Goal: Transaction & Acquisition: Purchase product/service

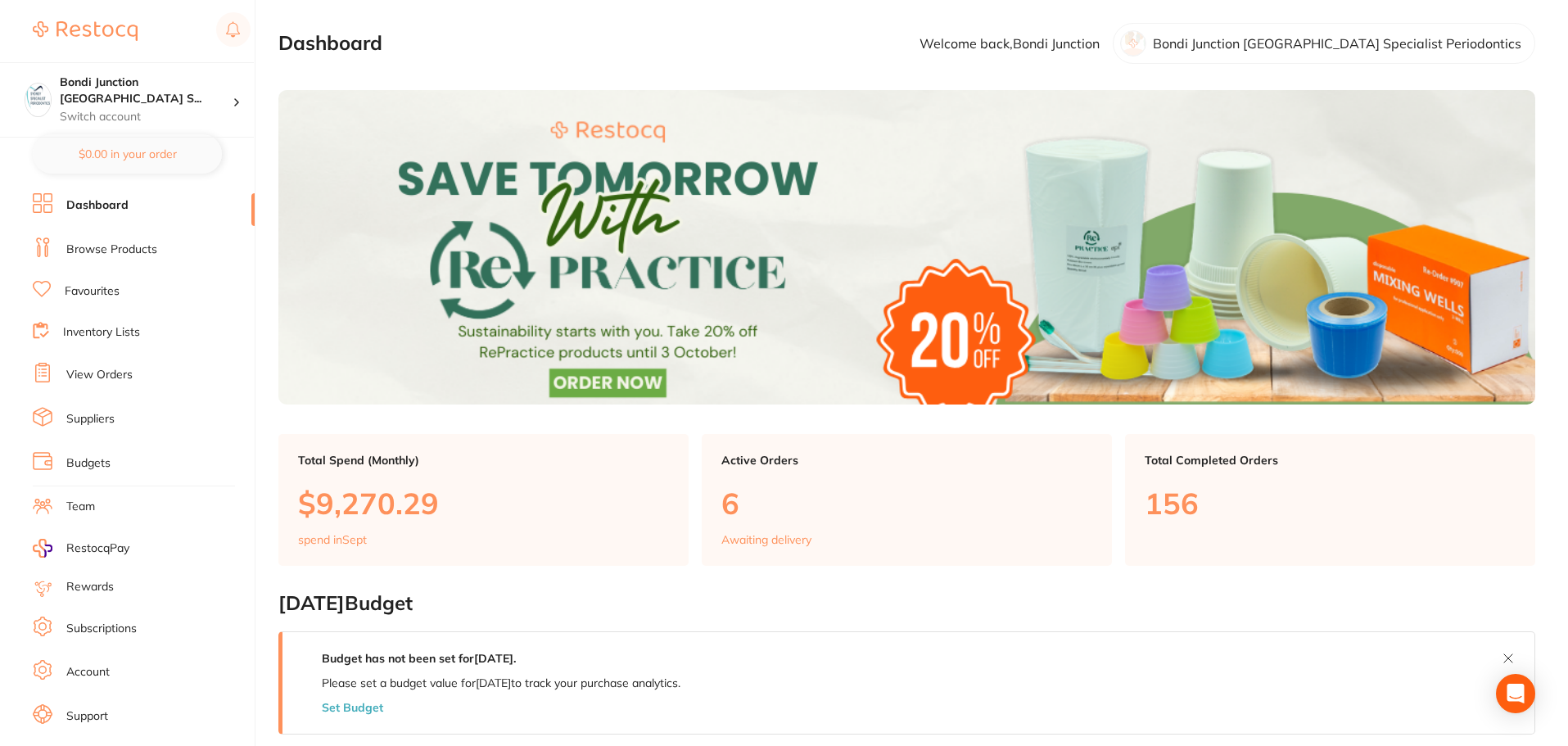
click at [124, 254] on link "Browse Products" at bounding box center [111, 250] width 91 height 17
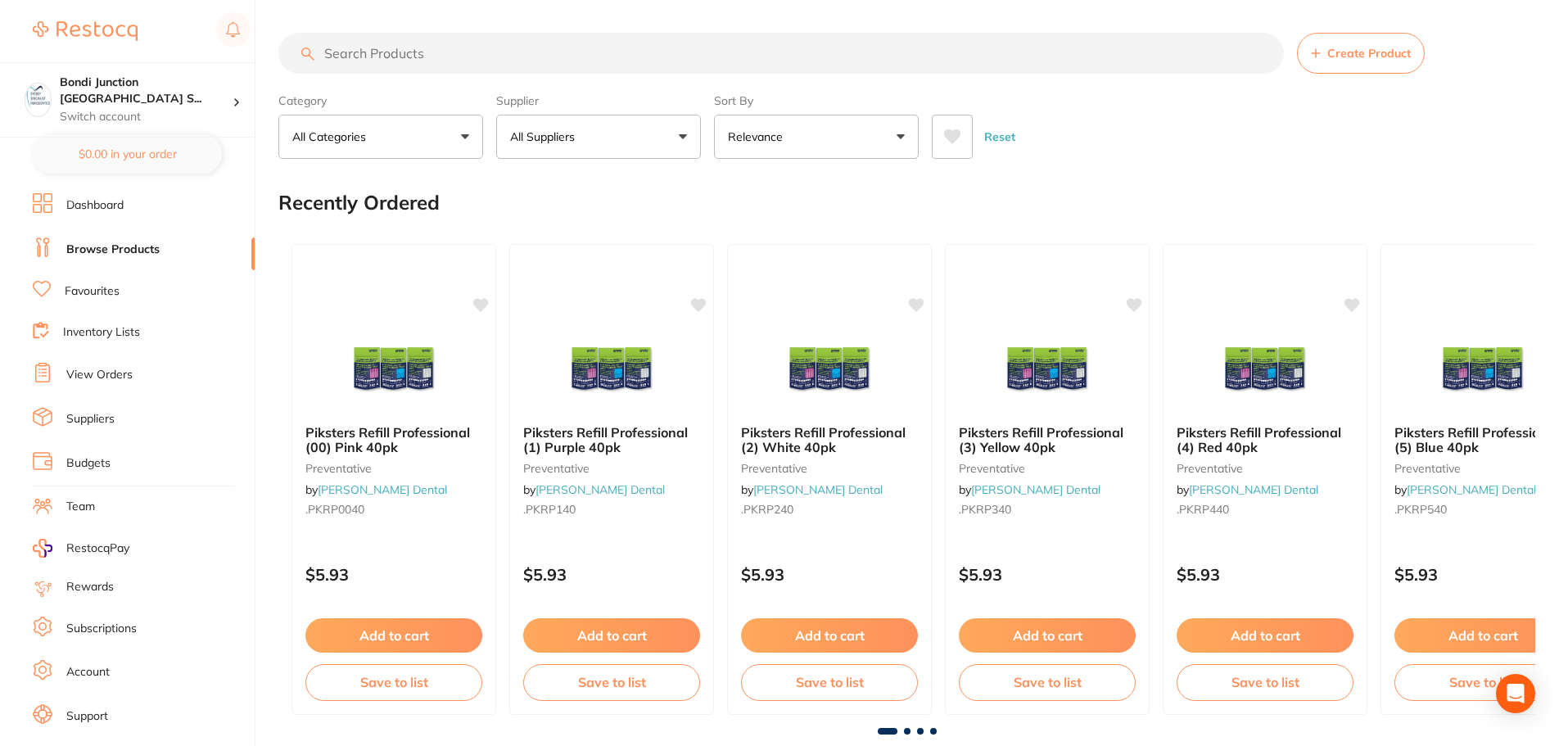
click at [378, 50] on input "search" at bounding box center [781, 53] width 1006 height 41
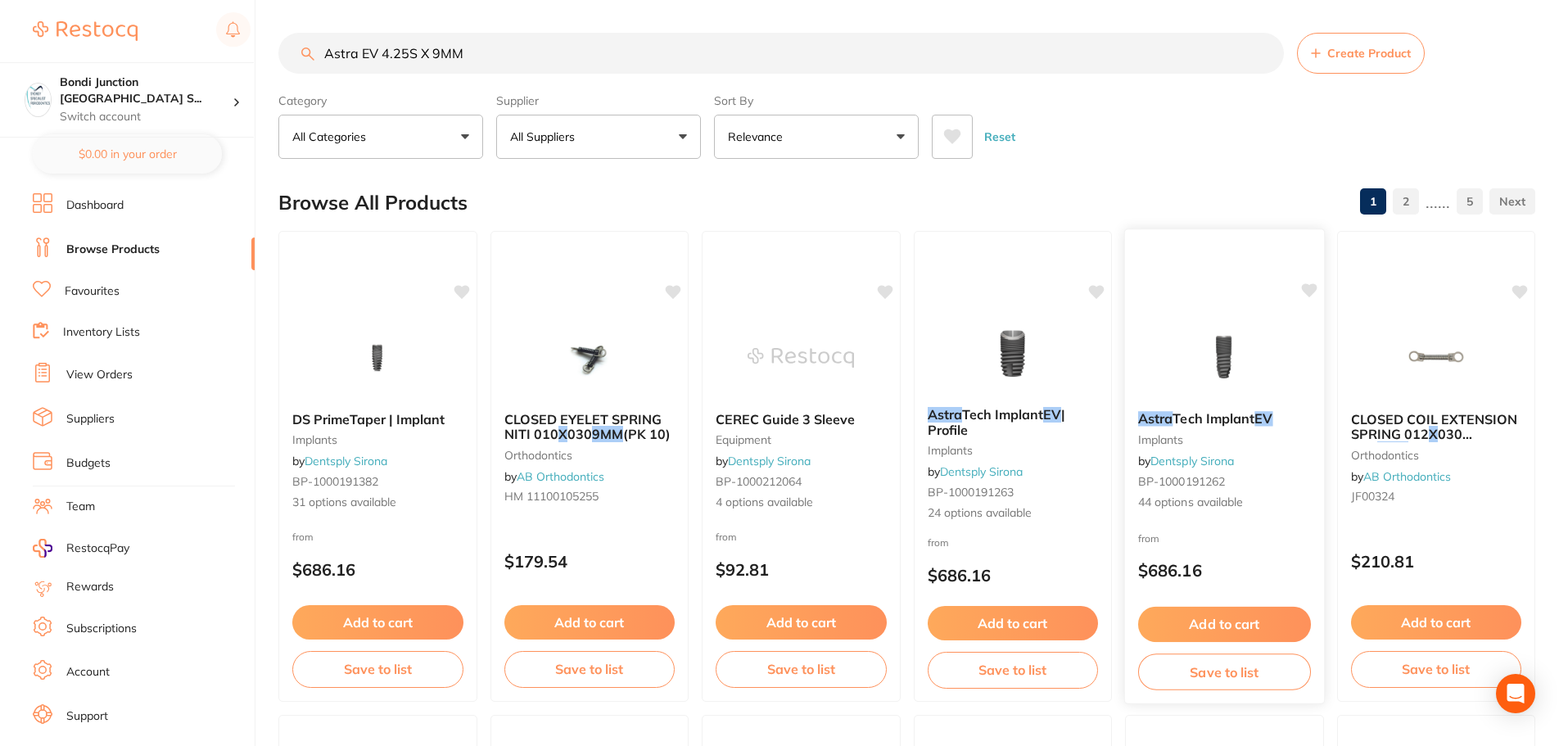
type input "Astra EV 4.25S X 9MM"
click at [1160, 424] on em "Astra" at bounding box center [1155, 419] width 34 height 17
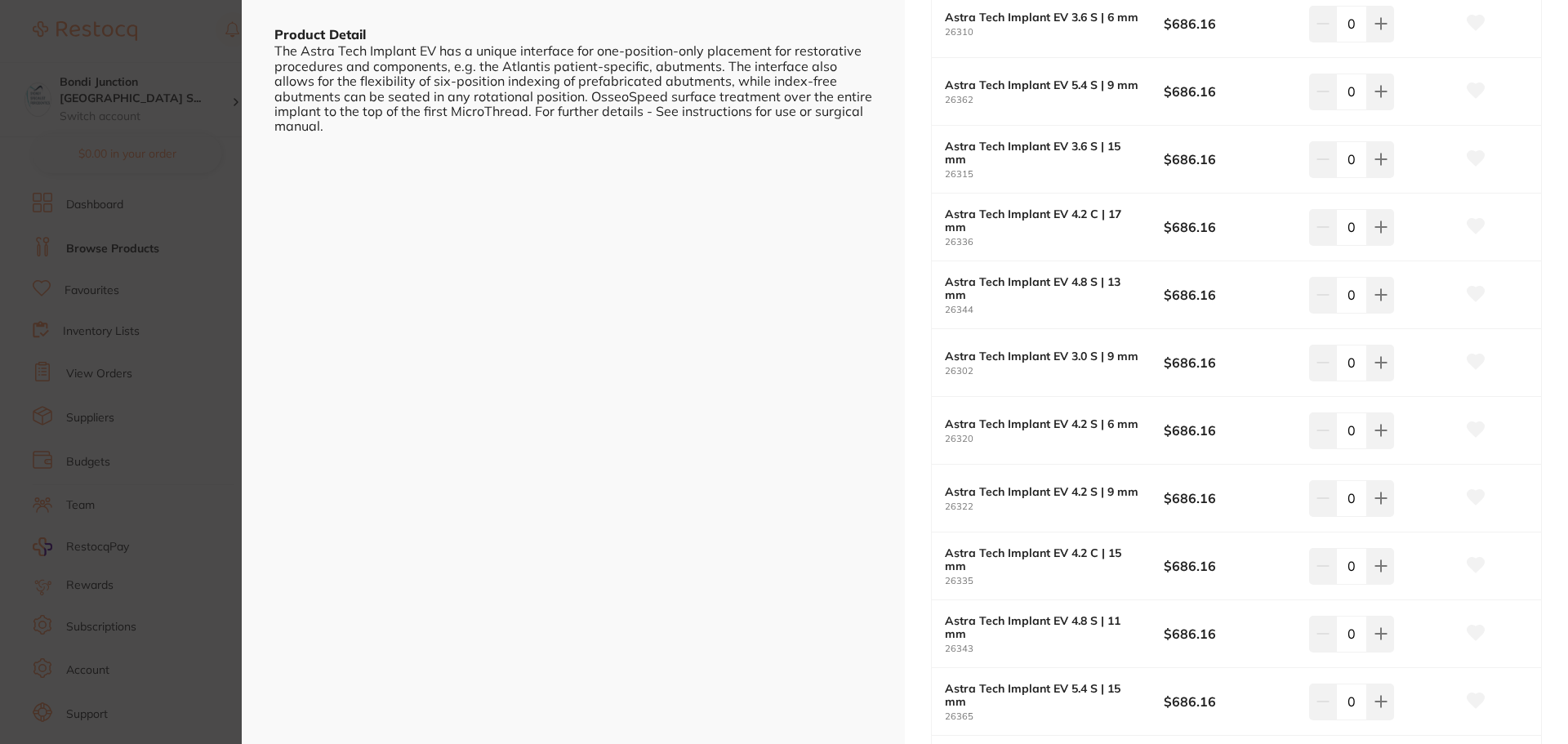
scroll to position [490, 0]
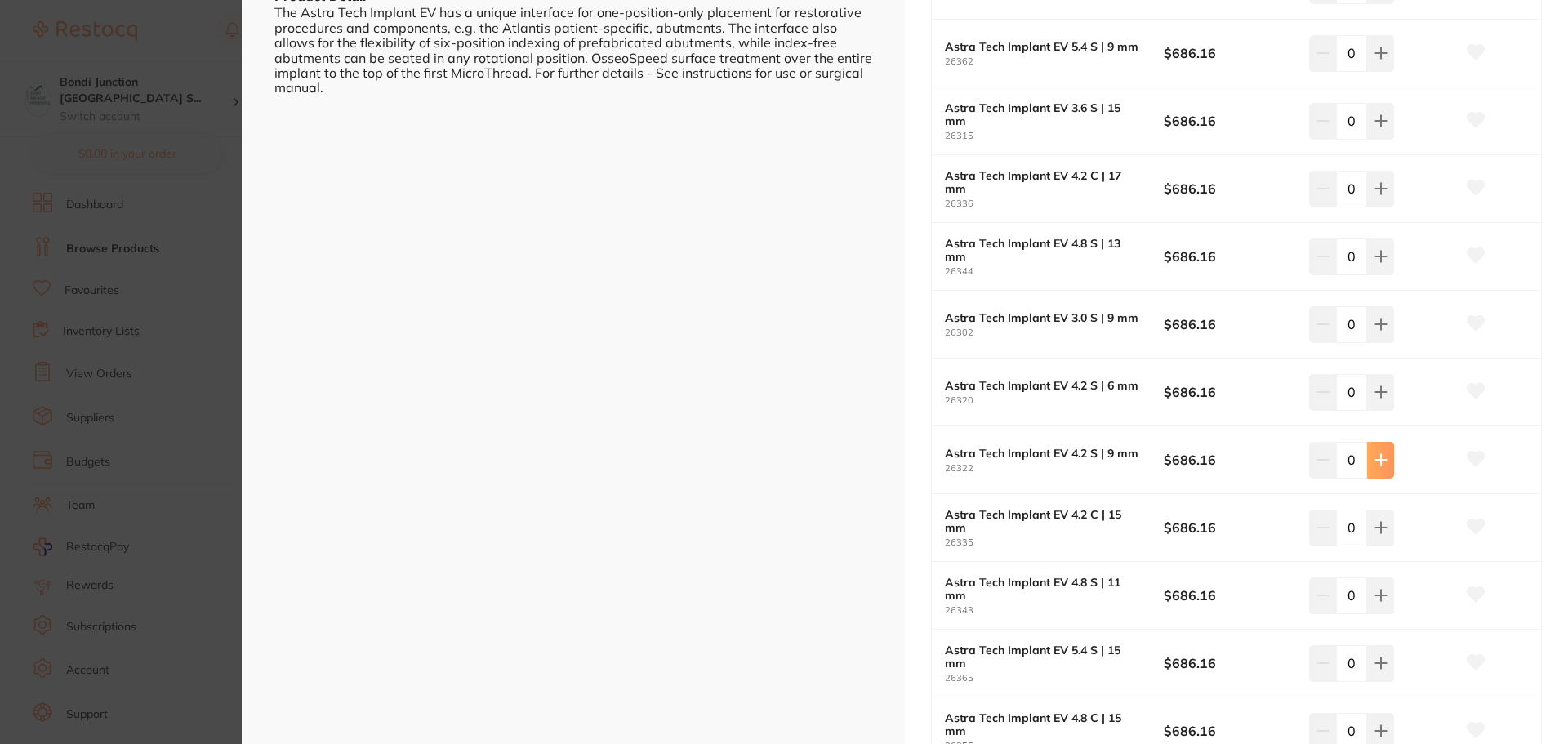
click at [1380, 464] on icon at bounding box center [1381, 460] width 13 height 13
type input "1"
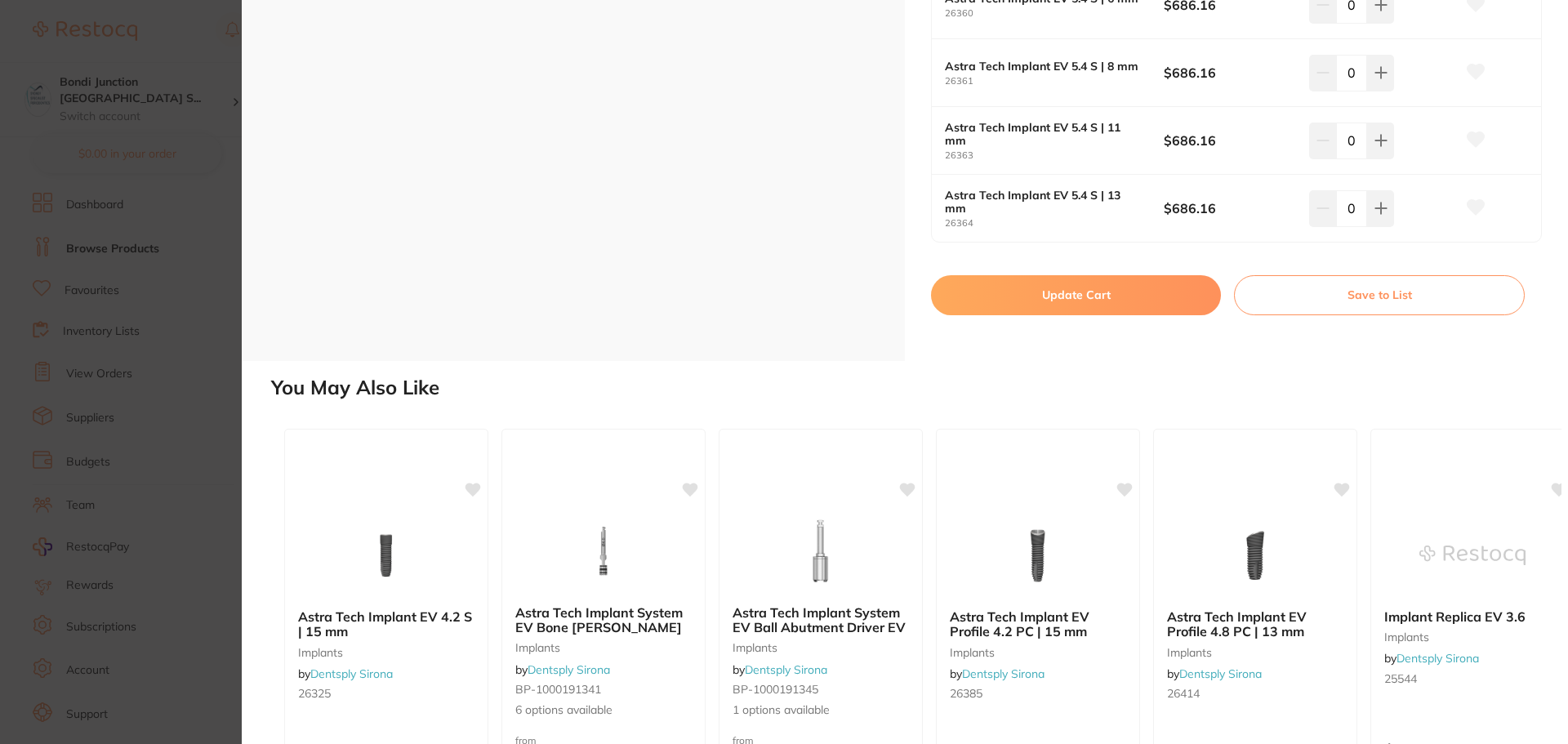
scroll to position [2962, 0]
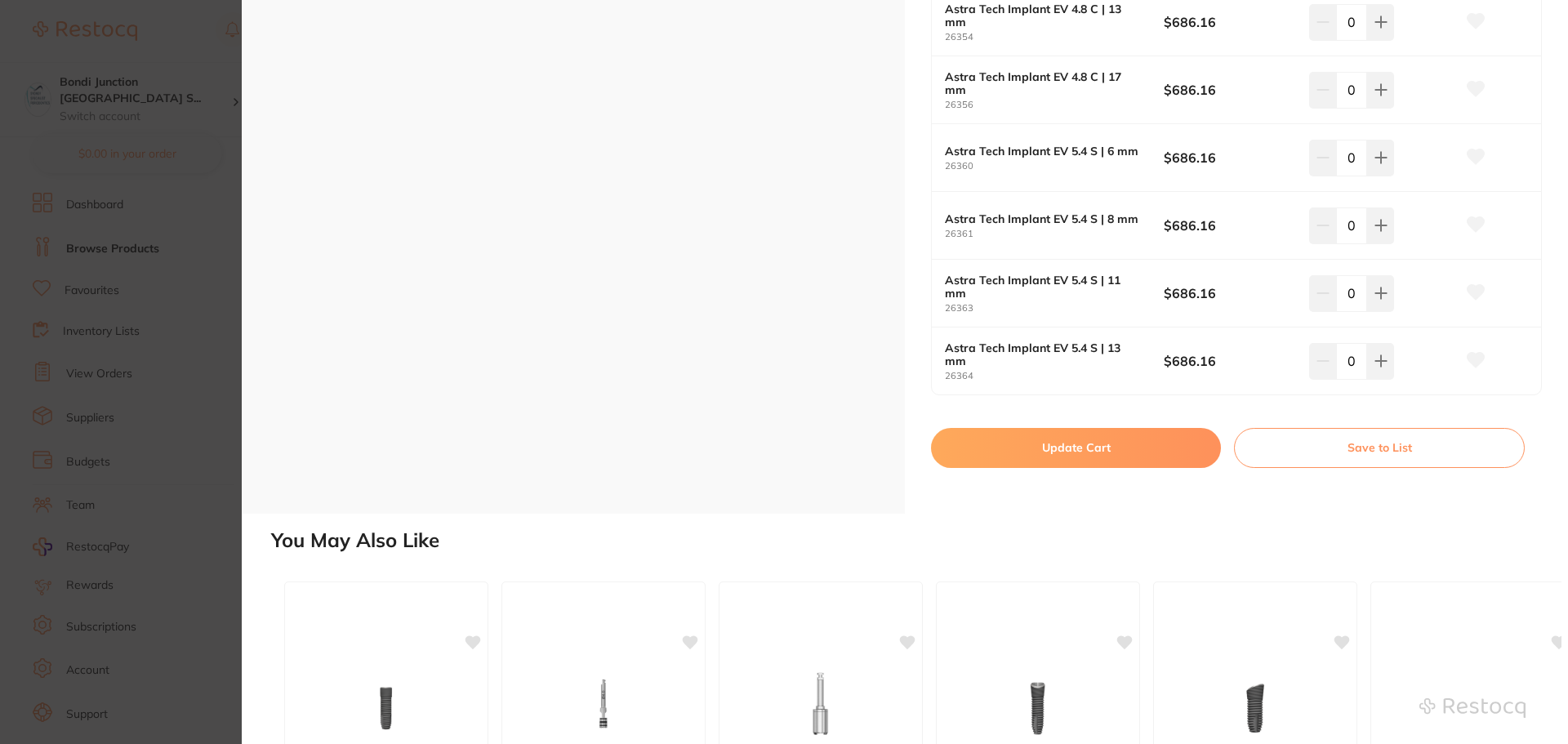
click at [1063, 452] on button "Update Cart" at bounding box center [1076, 447] width 290 height 39
checkbox input "false"
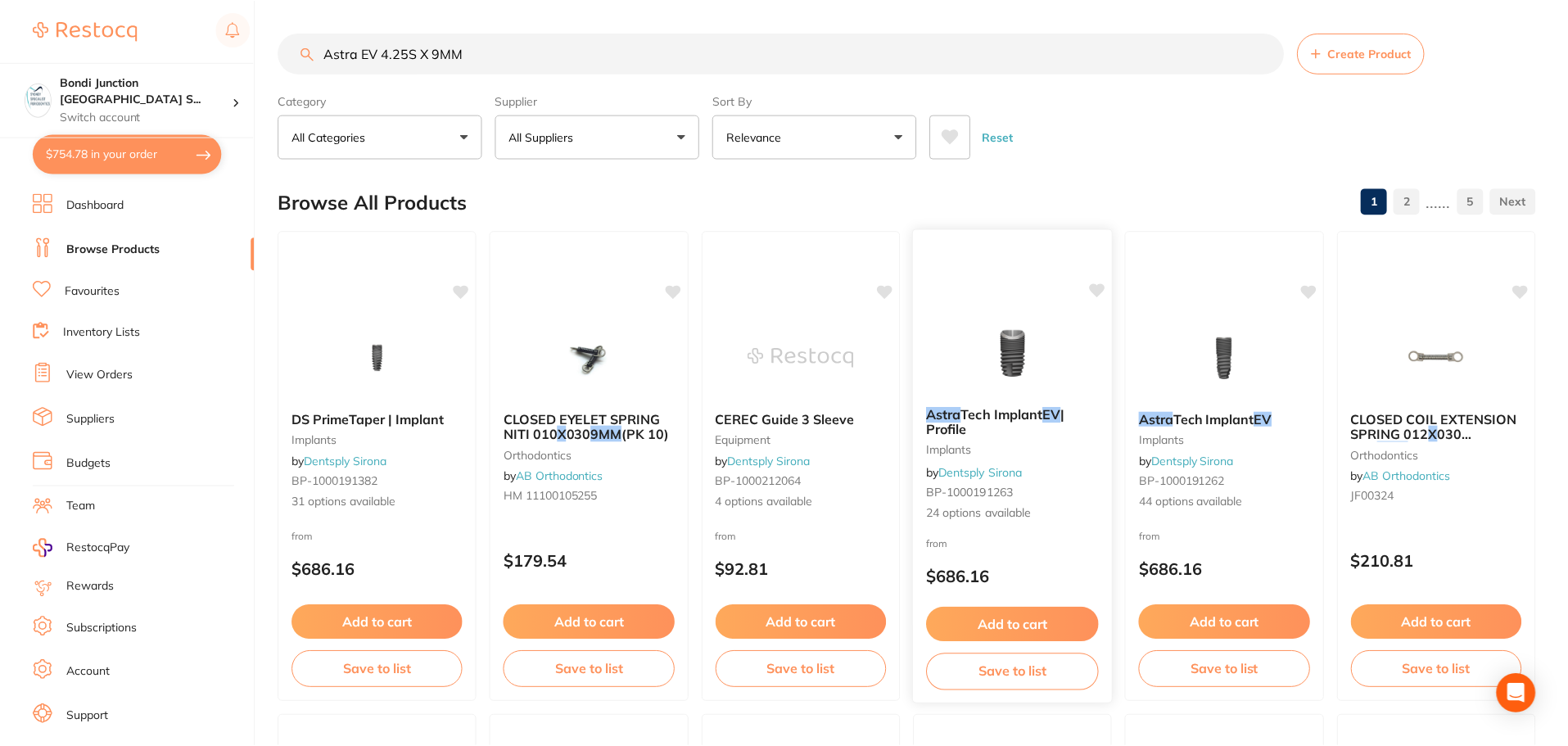
scroll to position [4, 0]
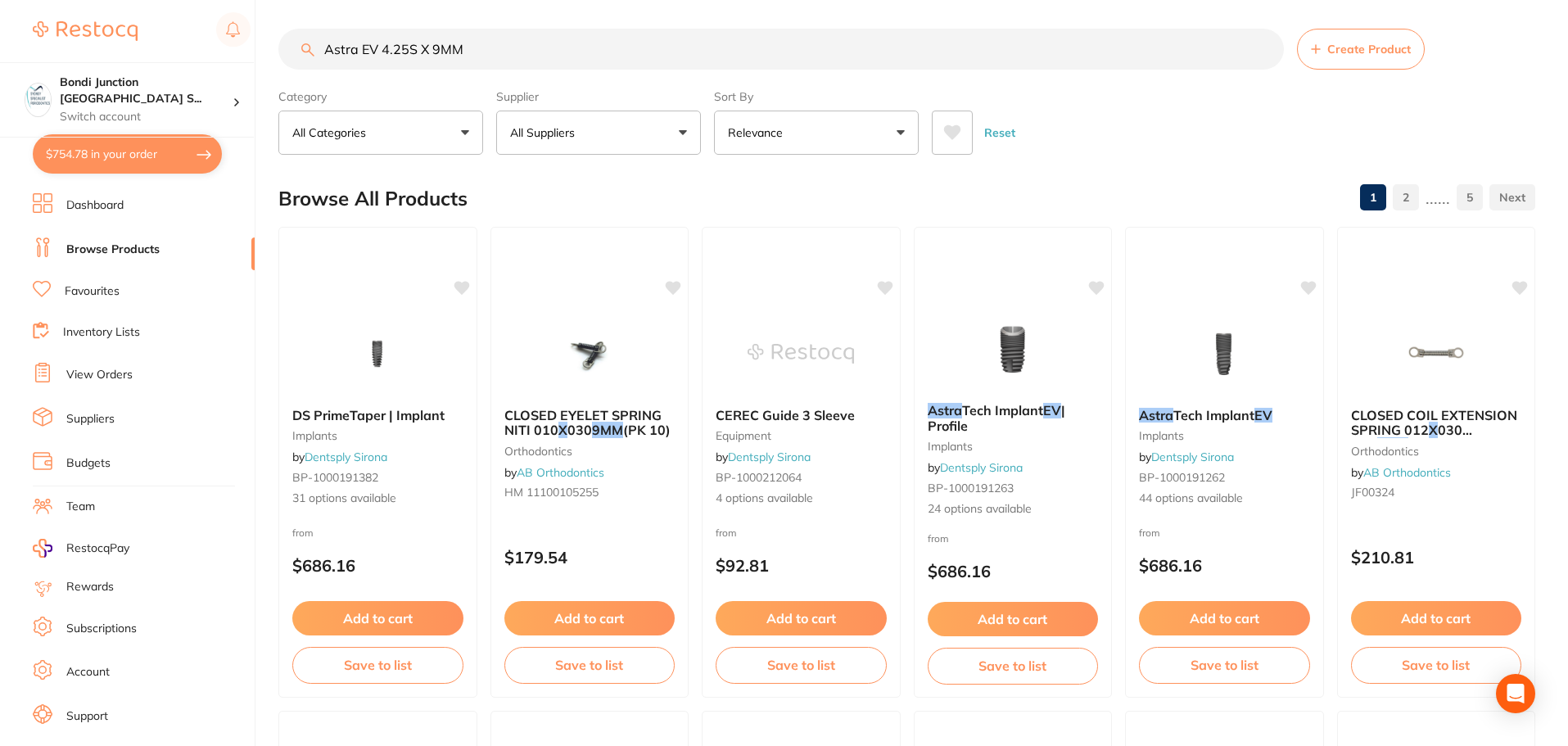
click at [485, 50] on input "Astra EV 4.25S X 9MM" at bounding box center [781, 48] width 1006 height 41
type input "A"
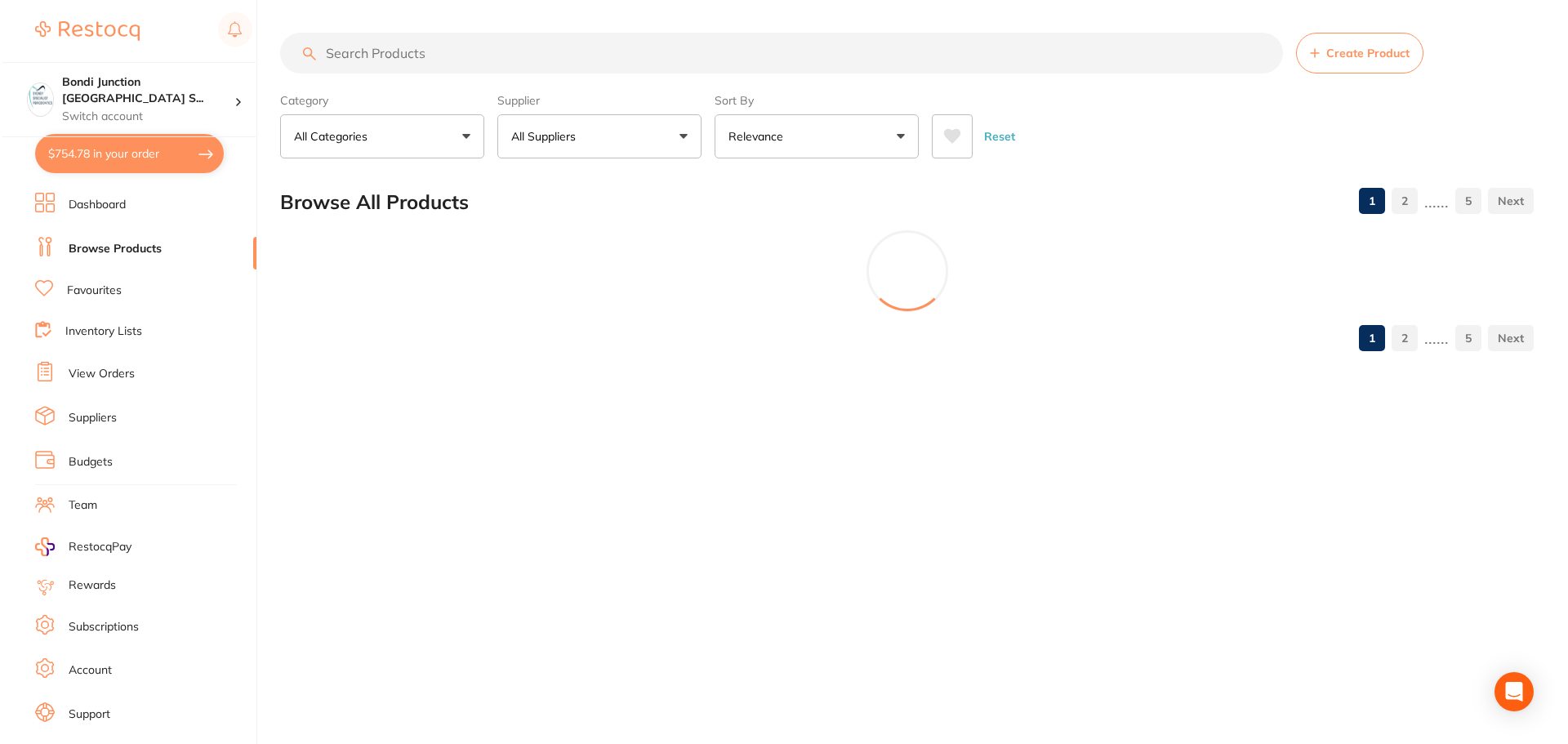
scroll to position [0, 0]
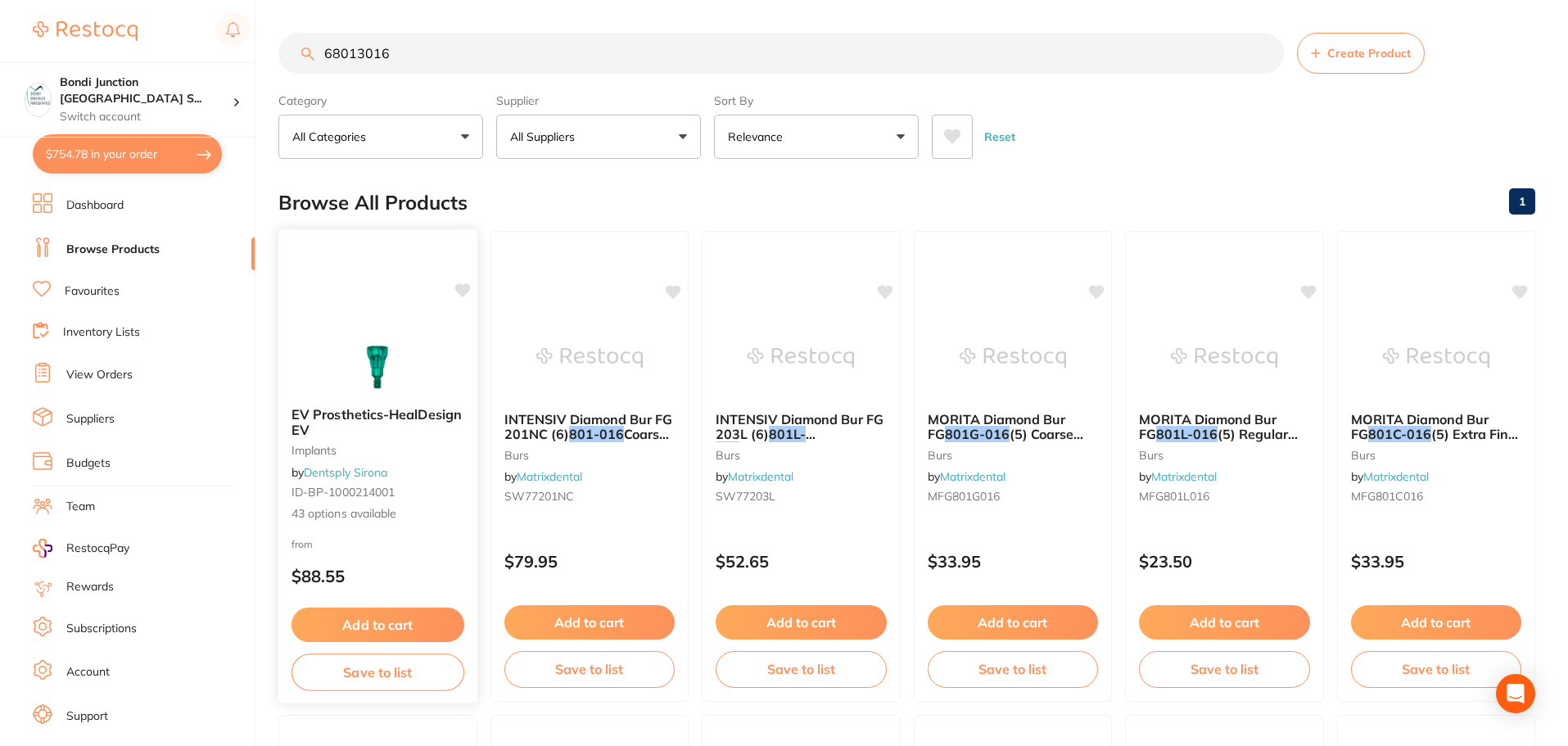
type input "68013016"
click at [379, 411] on span "EV Prosthetics-HealDesign EV" at bounding box center [377, 422] width 170 height 32
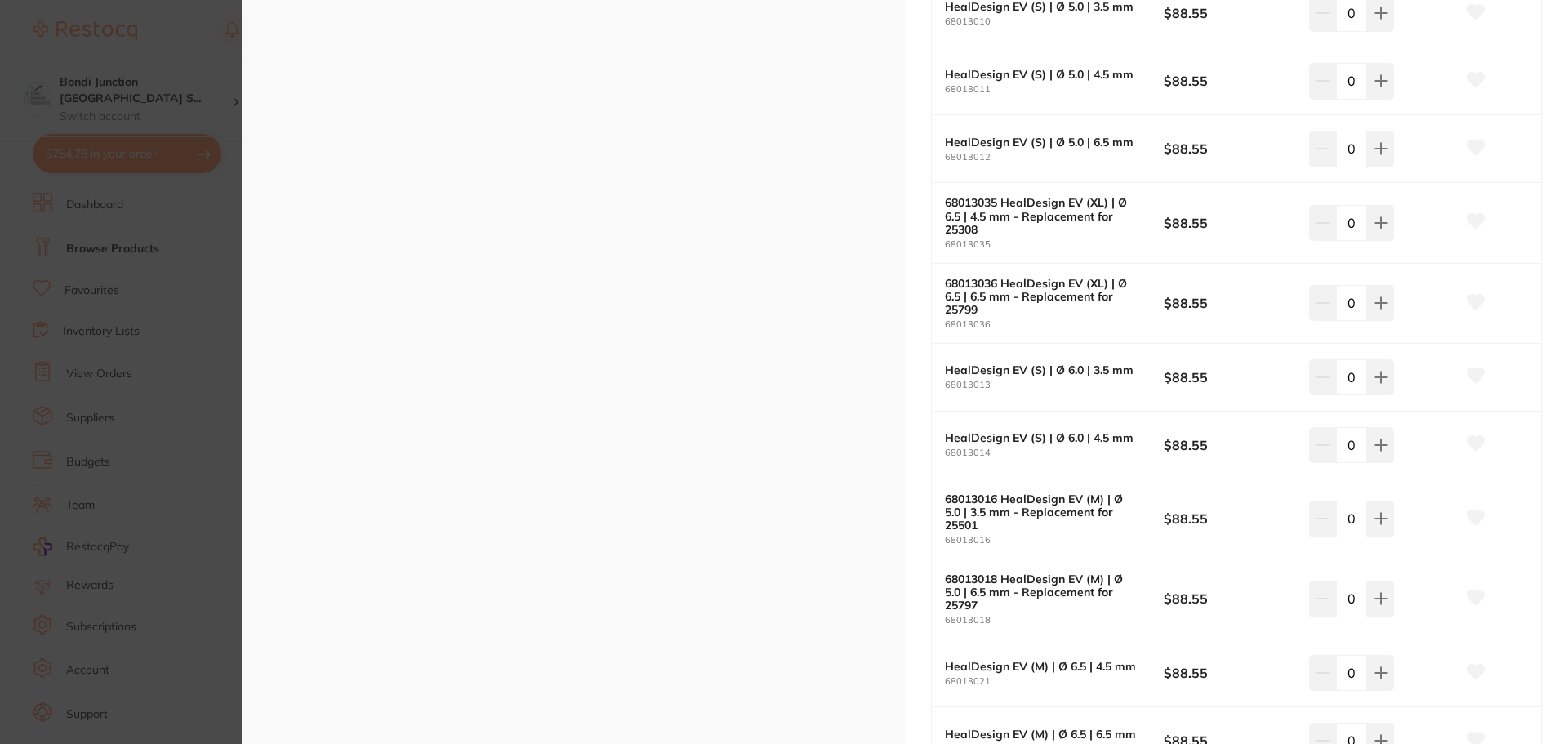
scroll to position [2042, 0]
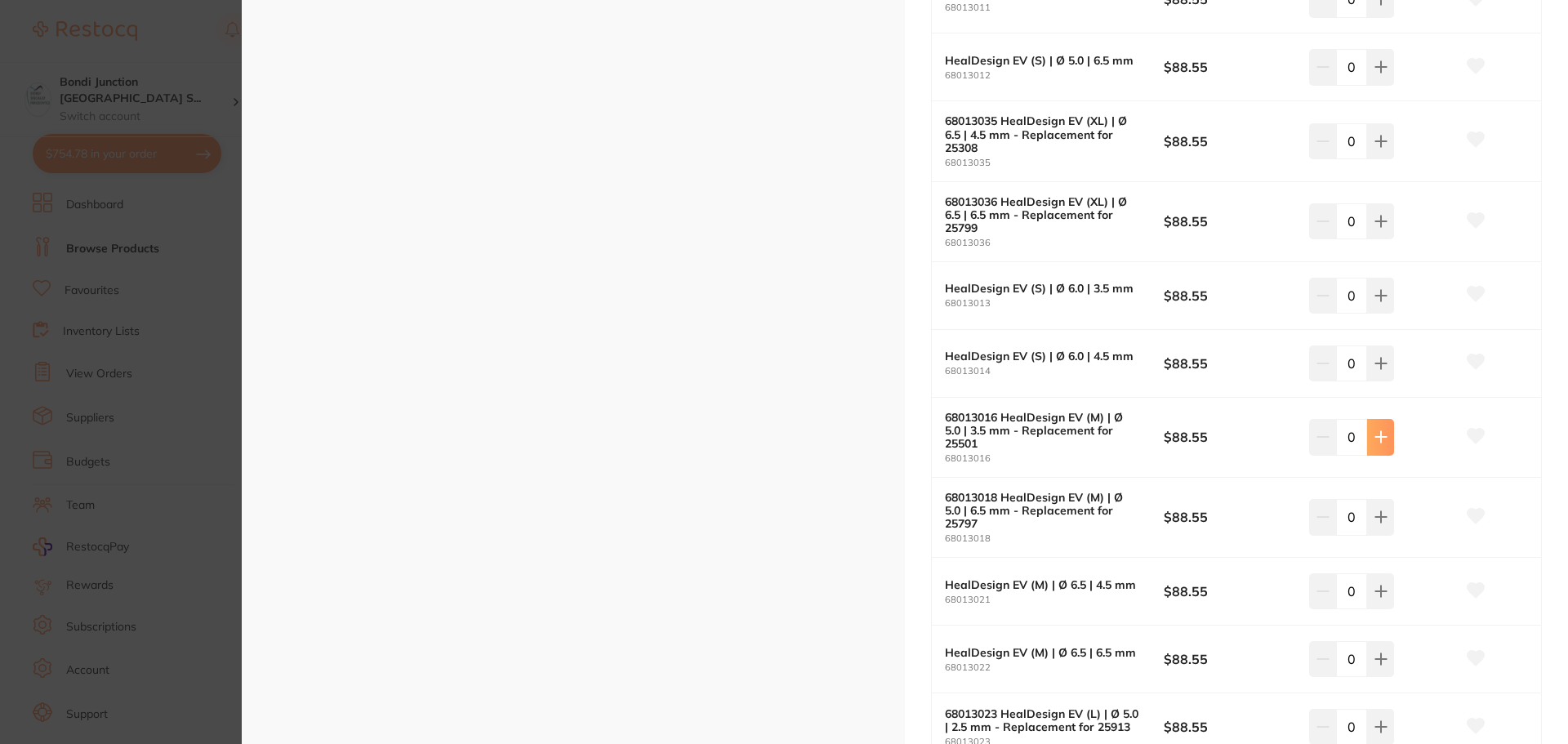
click at [1376, 437] on icon at bounding box center [1381, 437] width 11 height 11
type input "1"
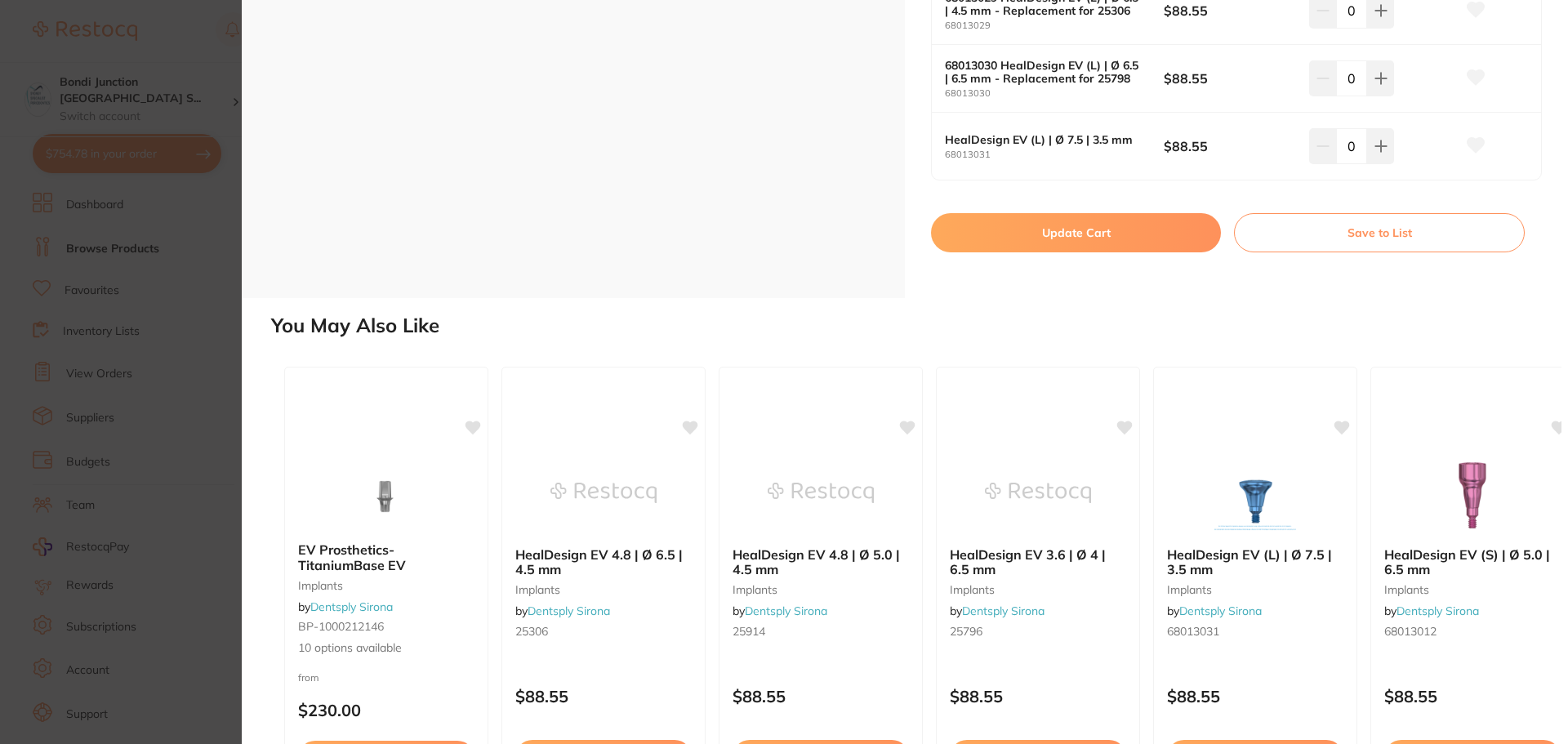
scroll to position [3100, 0]
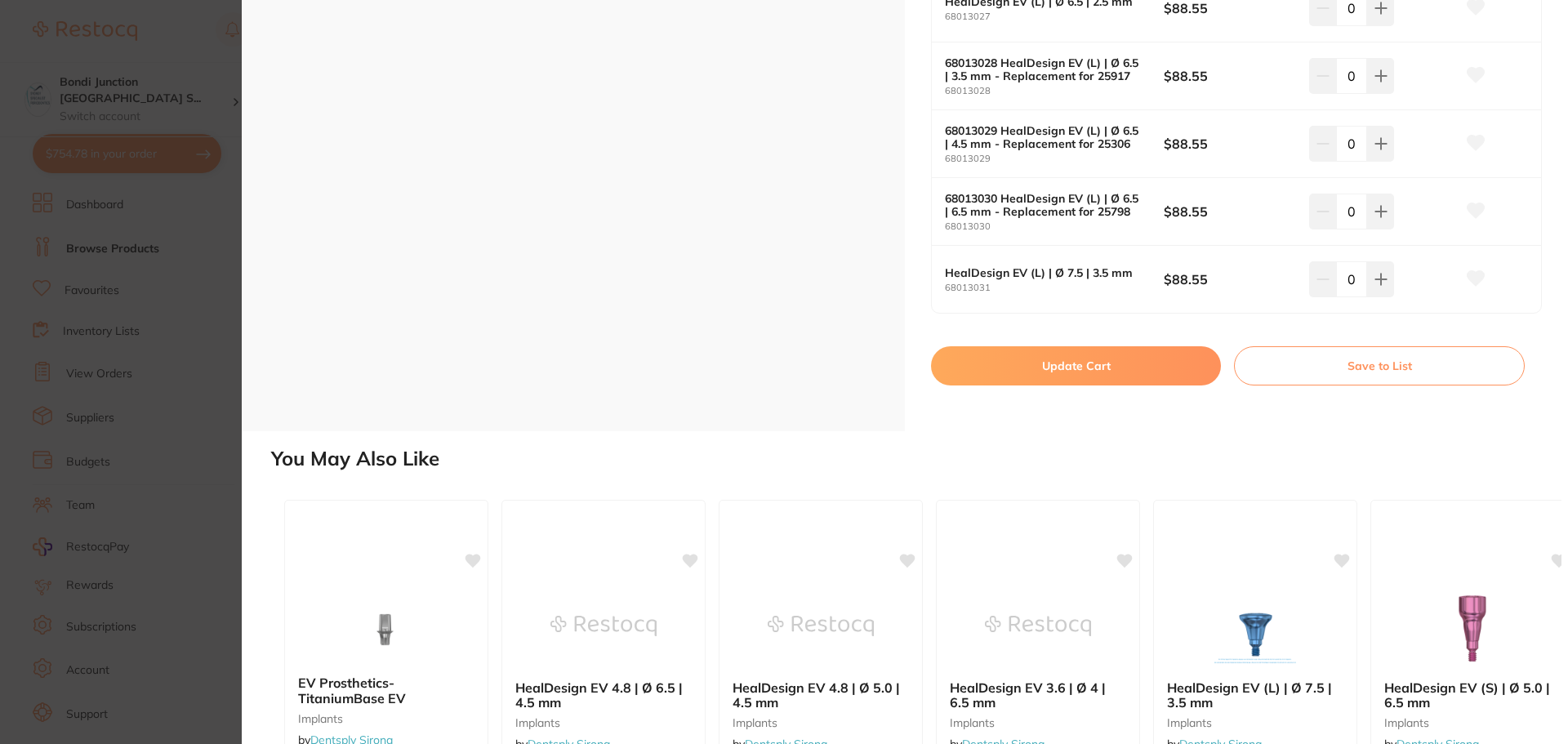
click at [1059, 376] on button "Update Cart" at bounding box center [1076, 366] width 290 height 39
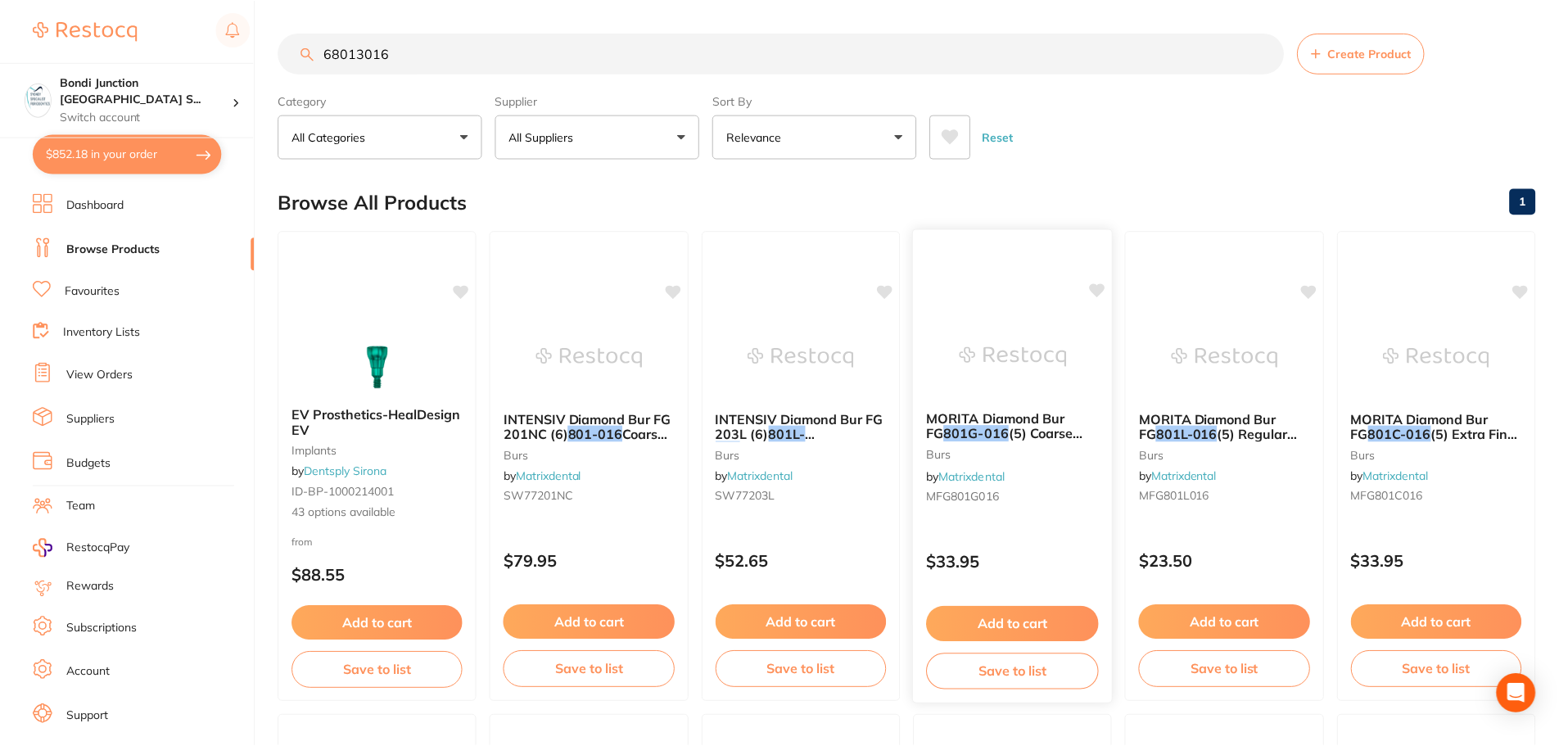
scroll to position [4, 0]
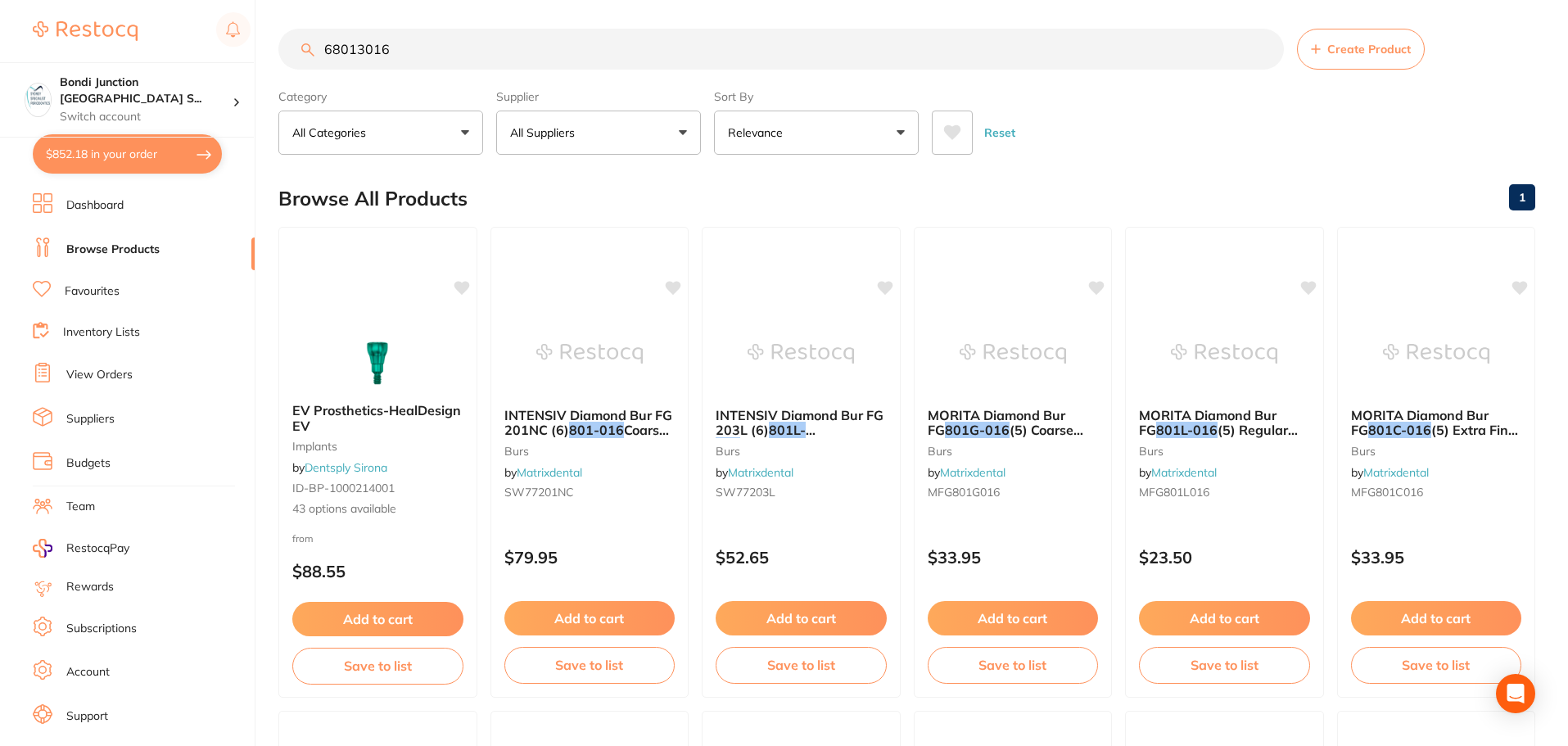
click at [106, 152] on button "$852.18 in your order" at bounding box center [127, 154] width 189 height 39
checkbox input "true"
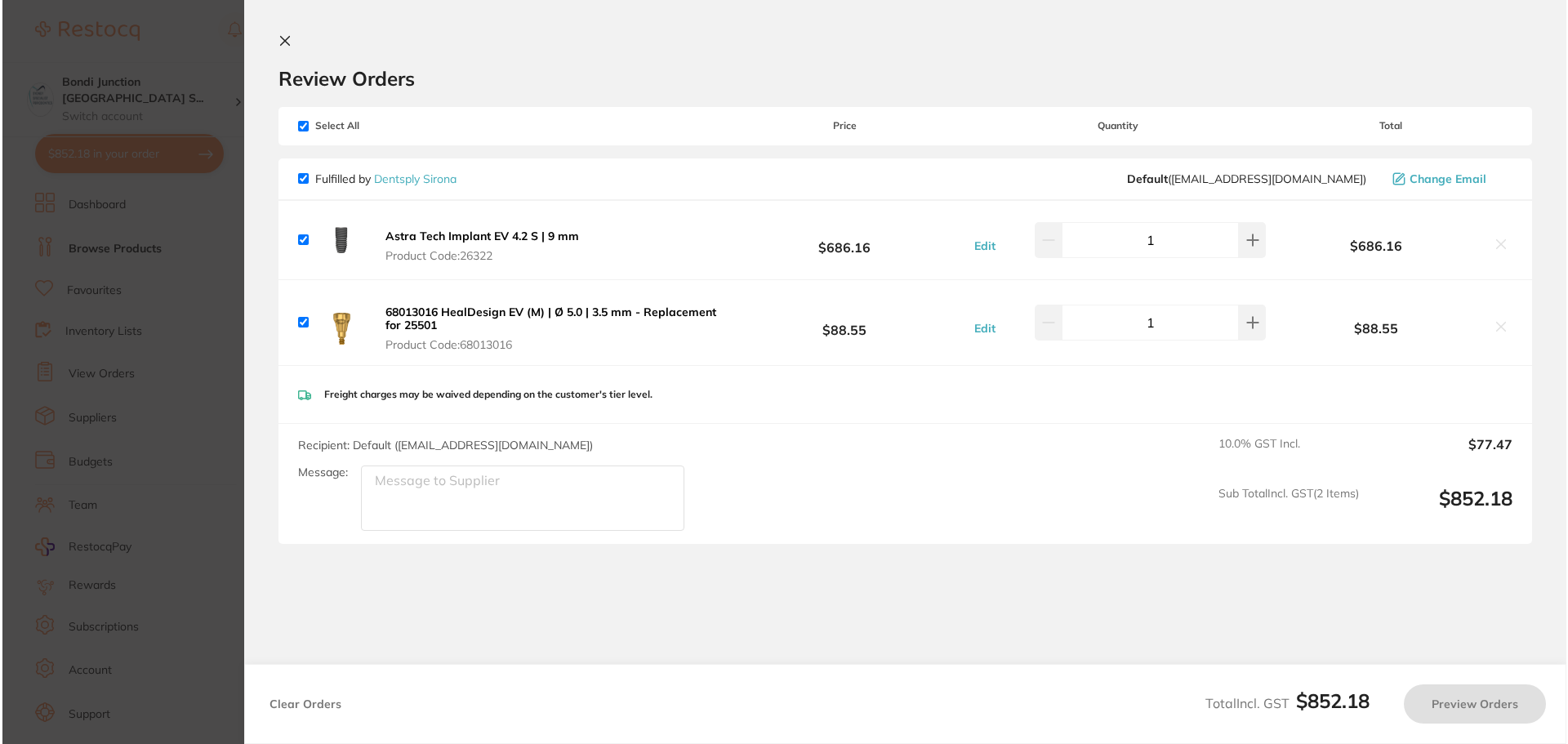
scroll to position [0, 0]
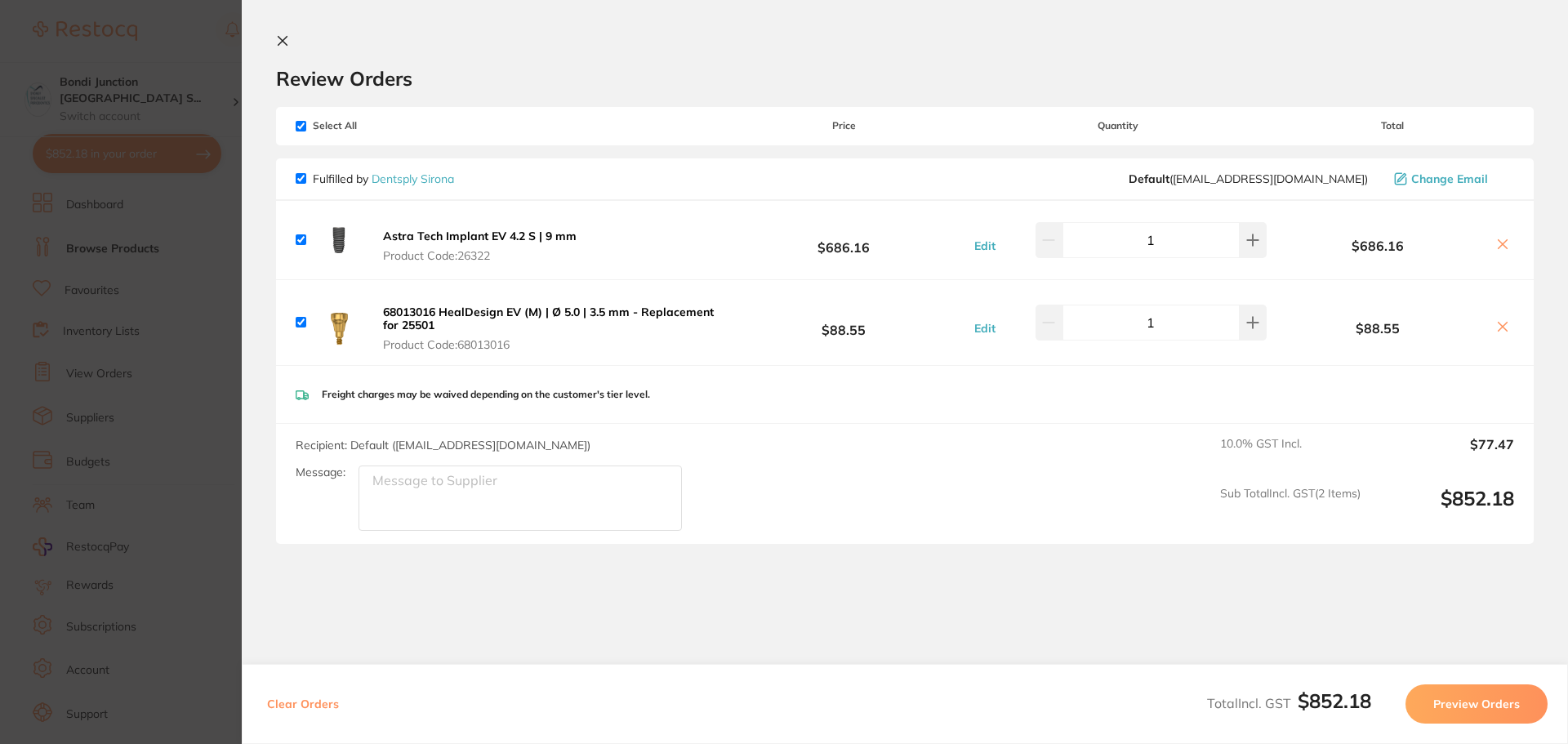
click at [1433, 701] on button "Preview Orders" at bounding box center [1476, 704] width 142 height 39
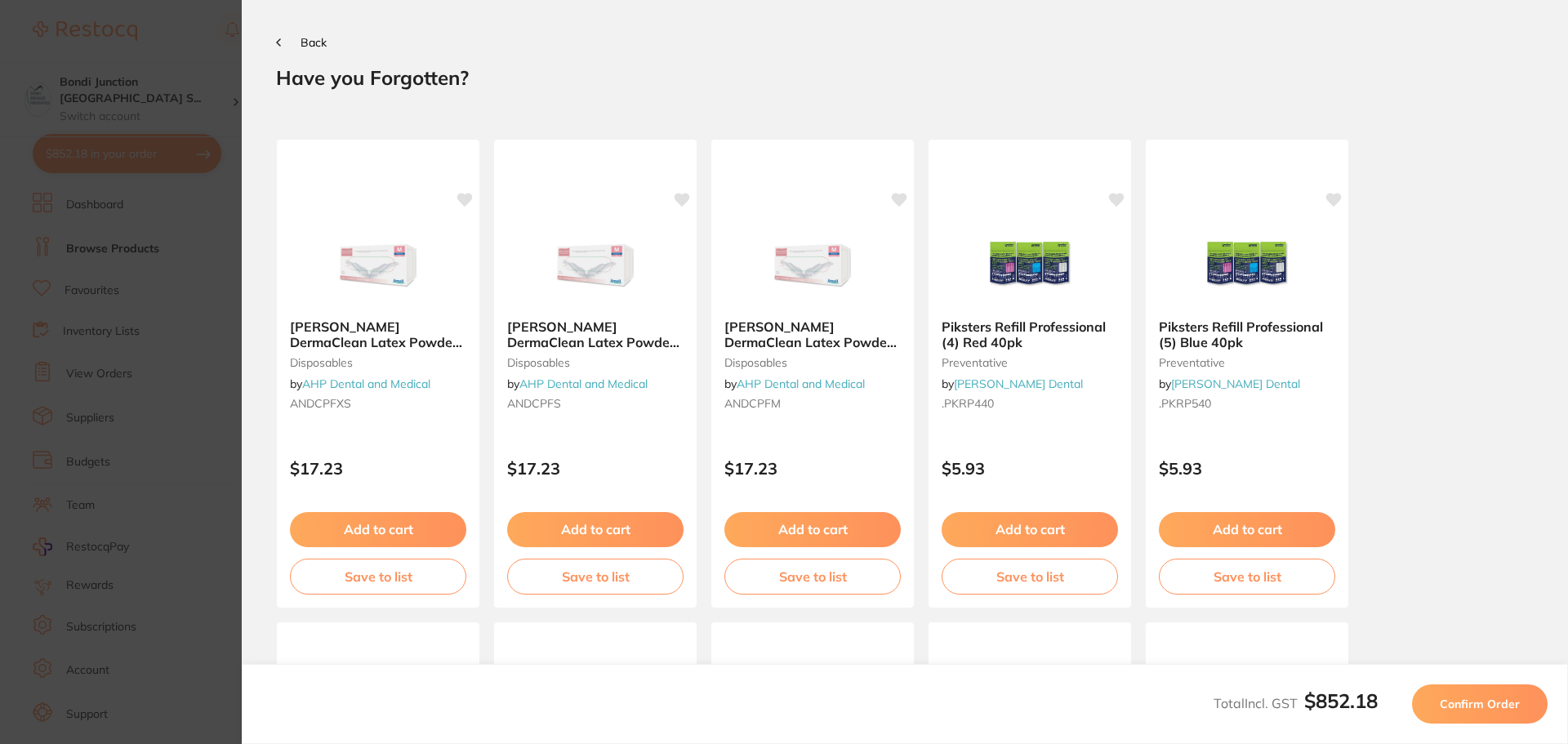
click at [1434, 702] on button "Confirm Order" at bounding box center [1480, 704] width 136 height 39
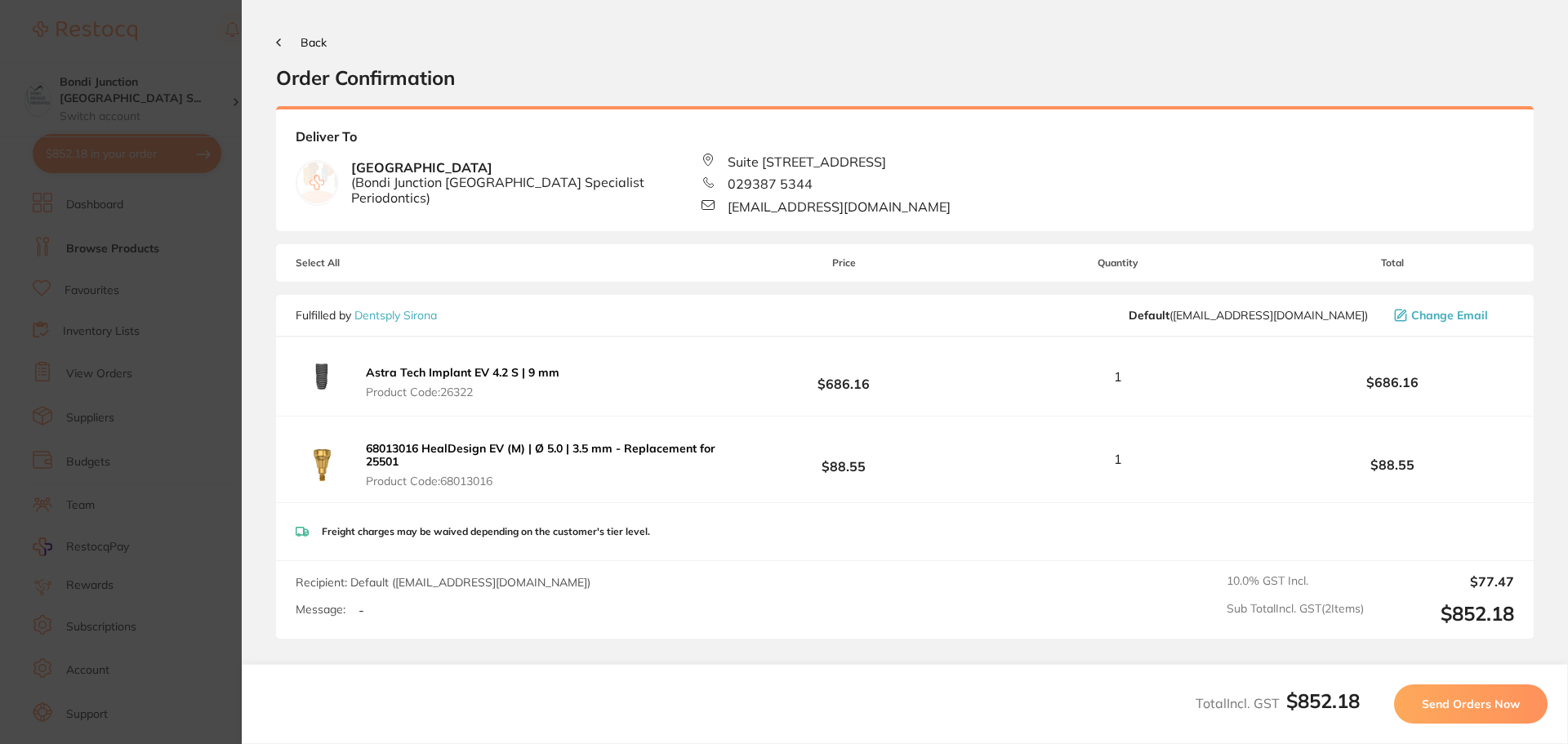
click at [1463, 711] on span "Send Orders Now" at bounding box center [1471, 704] width 98 height 15
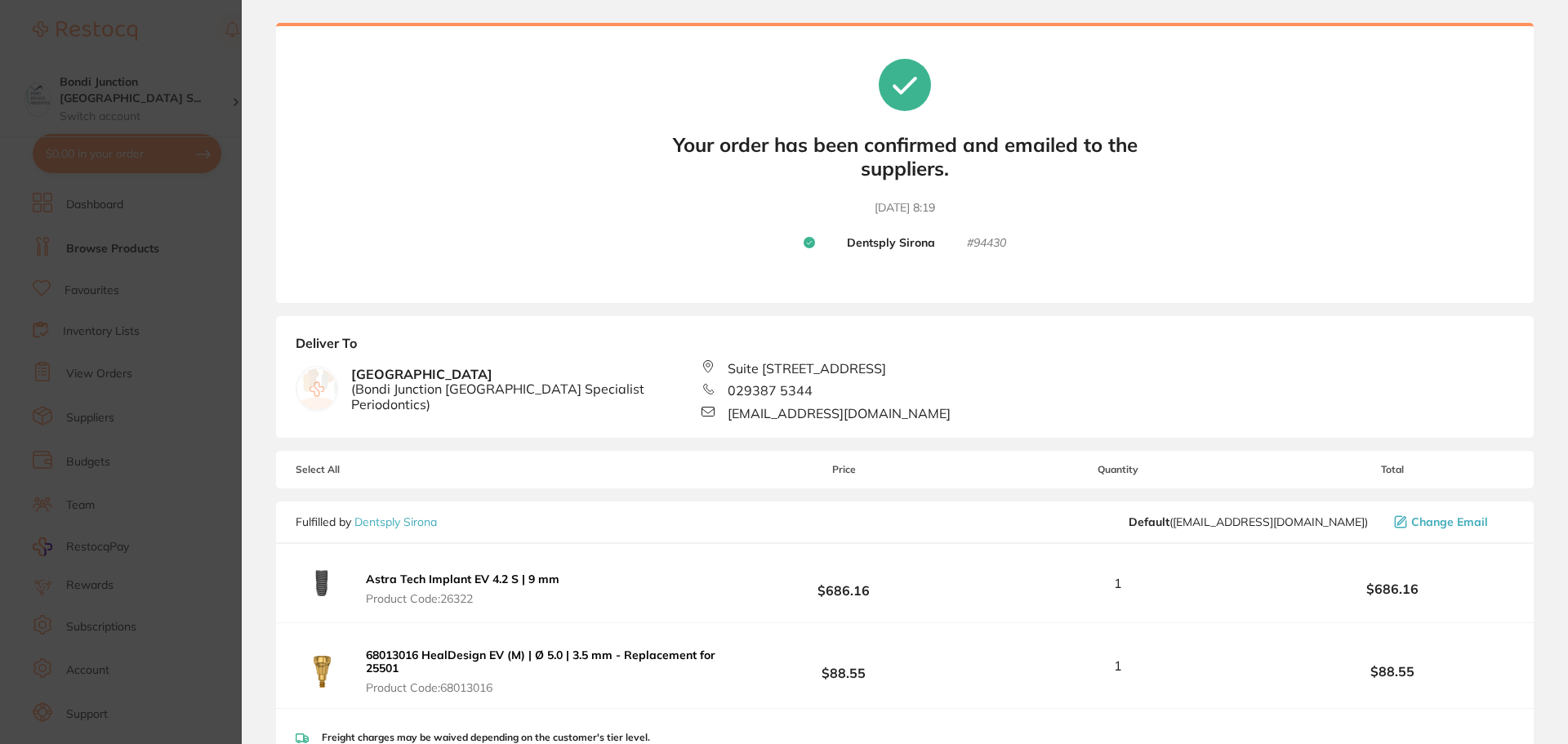
scroll to position [82, 0]
